Goal: Task Accomplishment & Management: Manage account settings

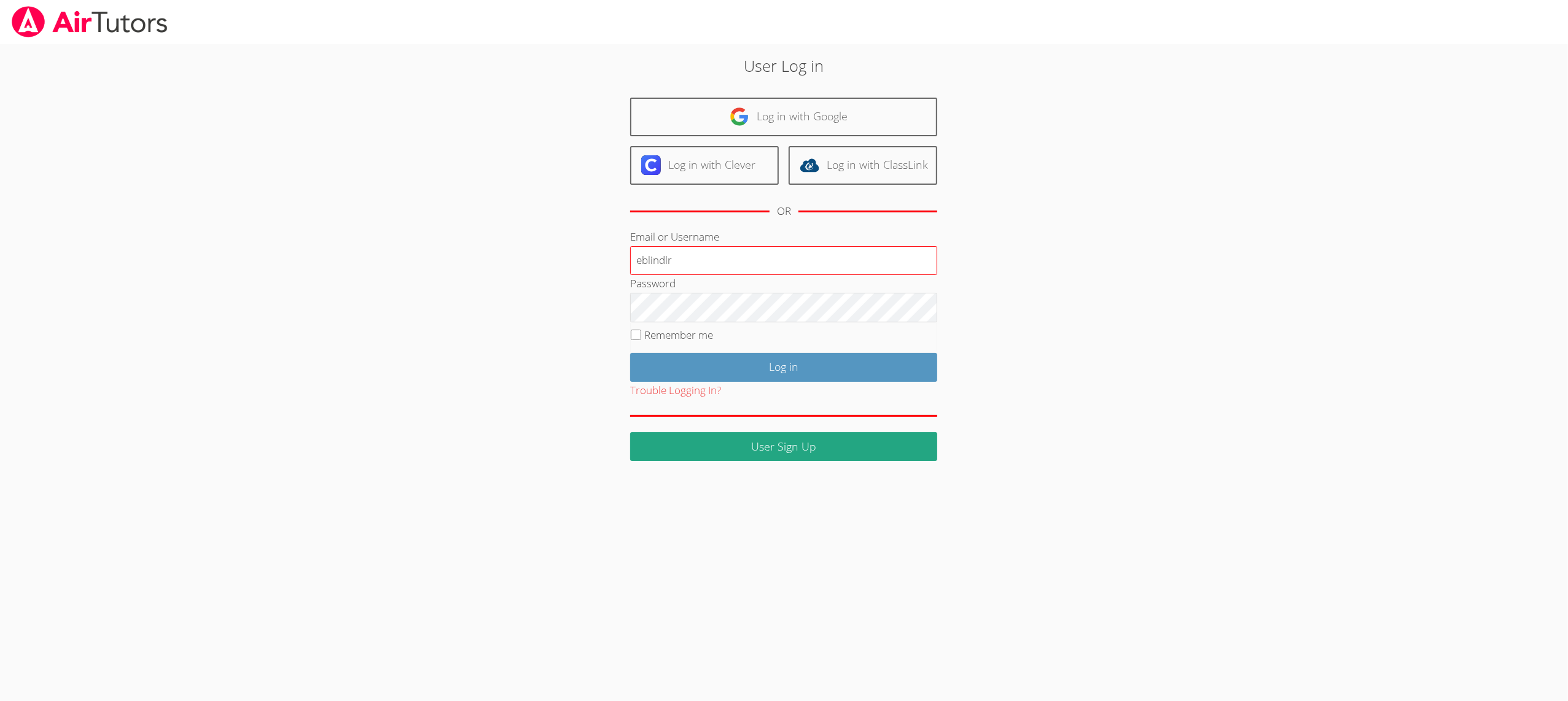
type input "eblindlr"
click at [696, 375] on input "Log in" at bounding box center [784, 367] width 307 height 29
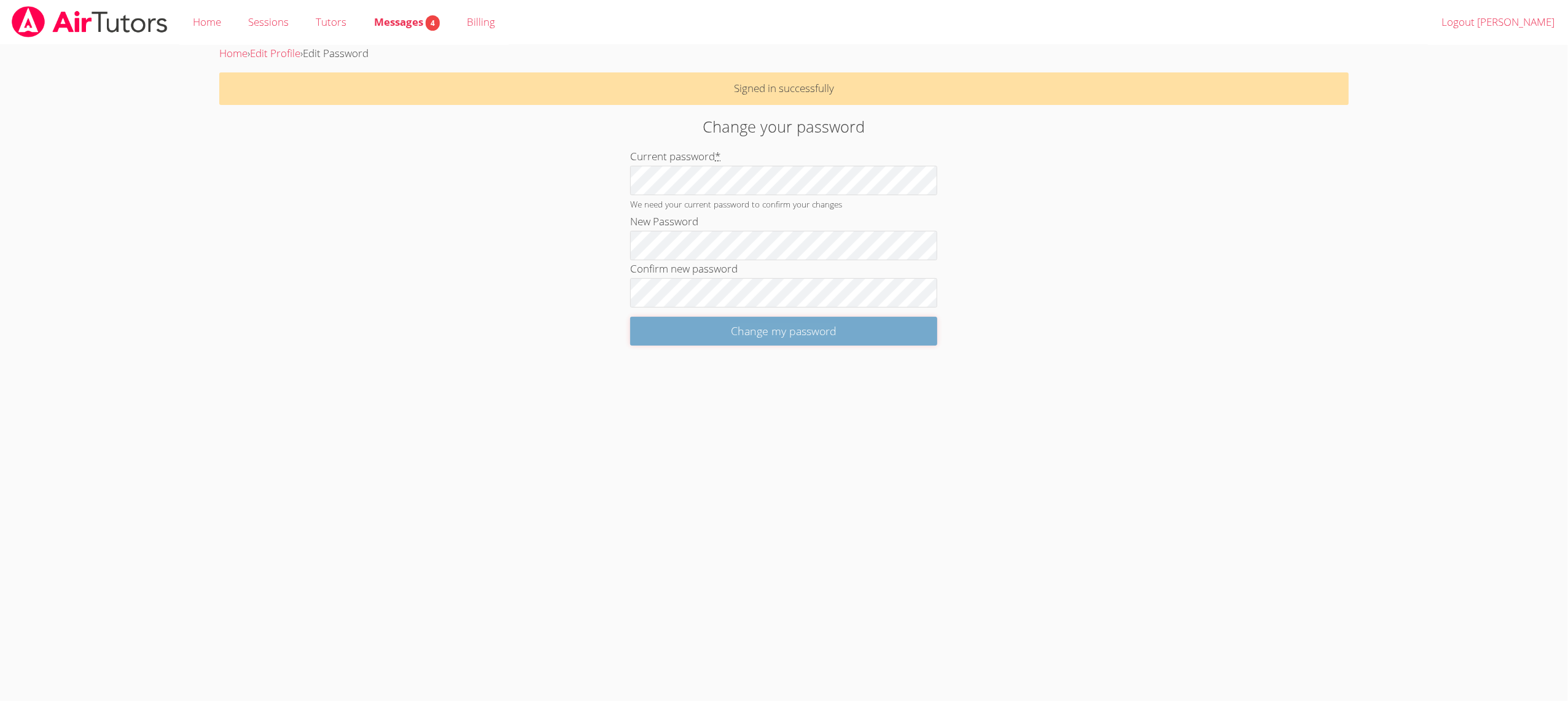
click at [677, 333] on input "Change my password" at bounding box center [784, 331] width 307 height 29
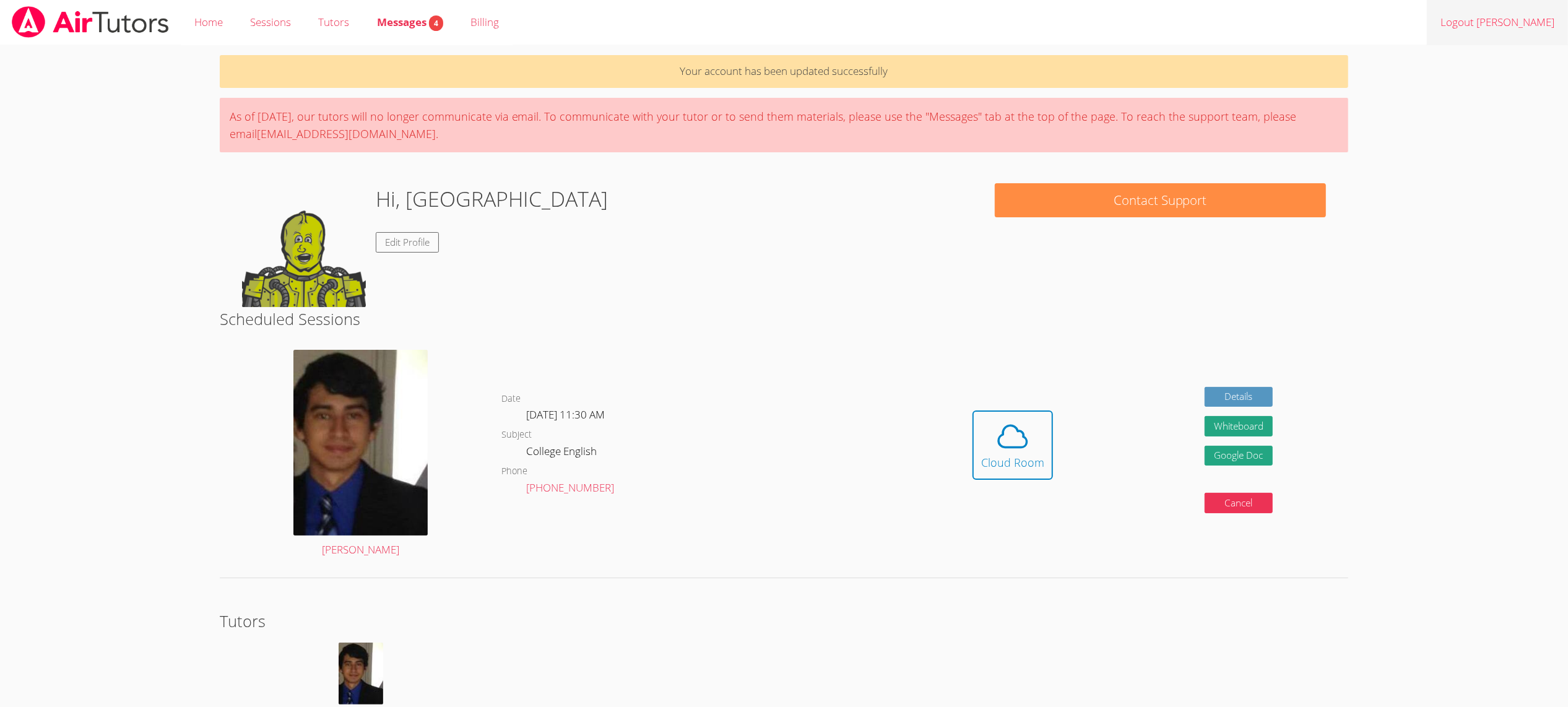
click at [1533, 23] on link "Logout [PERSON_NAME]" at bounding box center [1497, 22] width 141 height 45
